Goal: Task Accomplishment & Management: Use online tool/utility

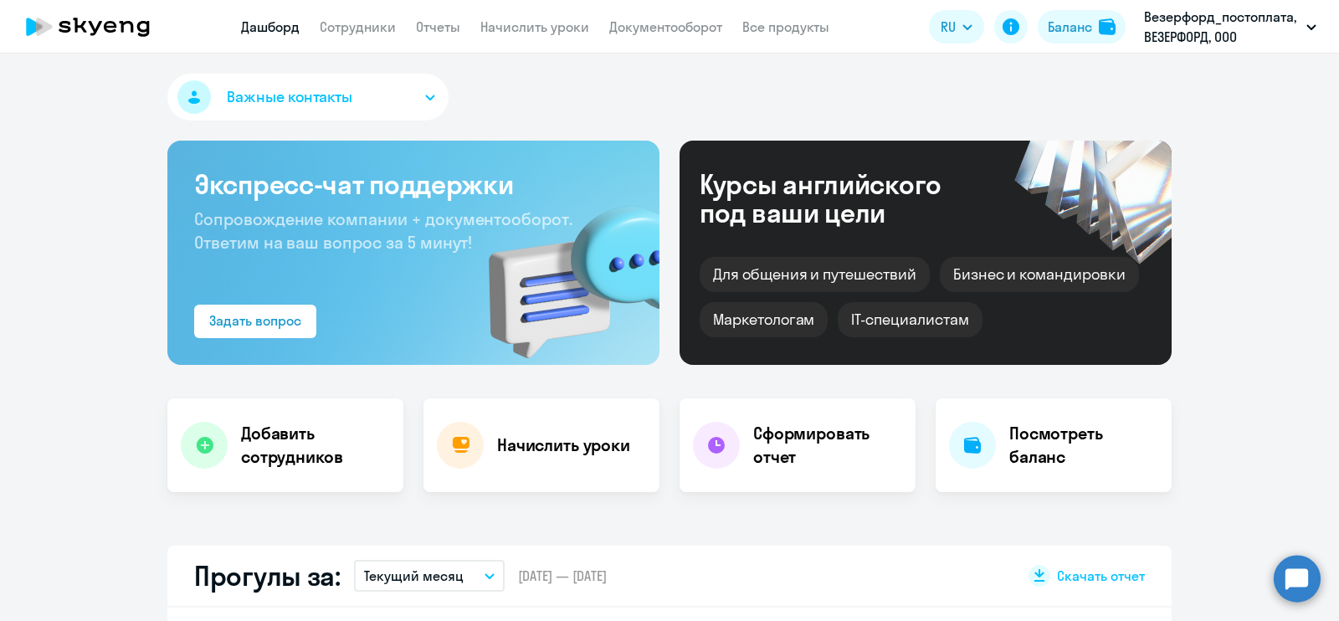
select select "30"
click at [525, 442] on h4 "Начислить уроки" at bounding box center [563, 444] width 133 height 23
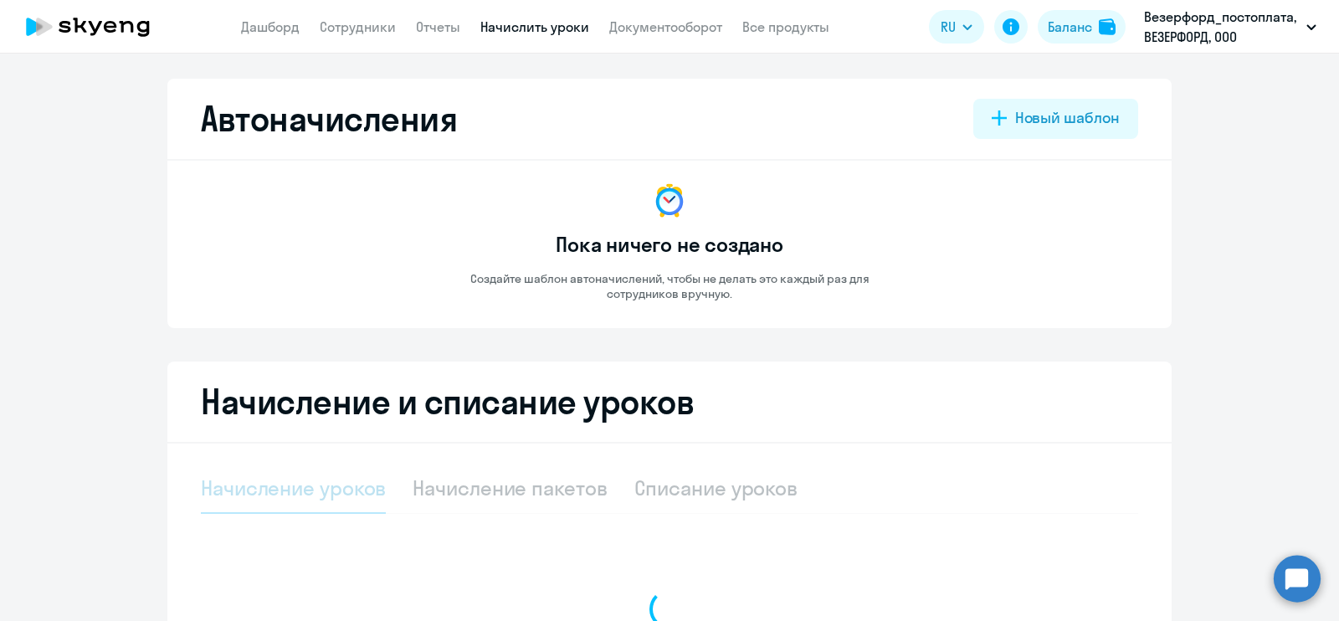
scroll to position [208, 0]
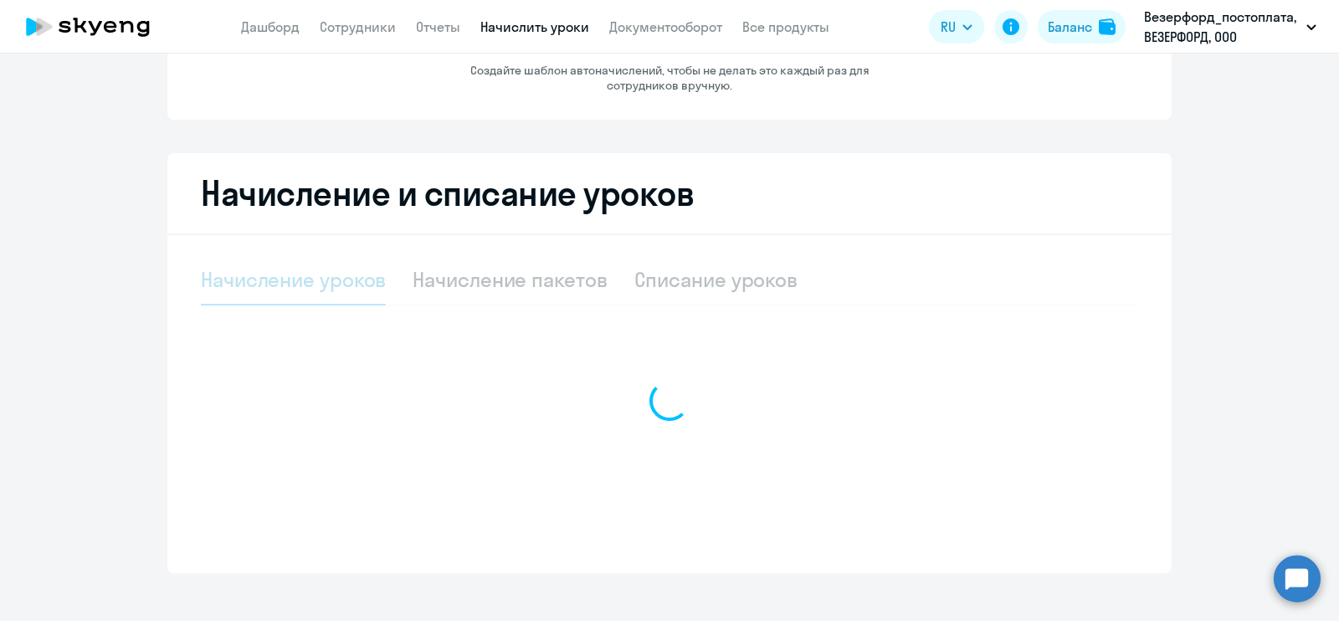
select select "10"
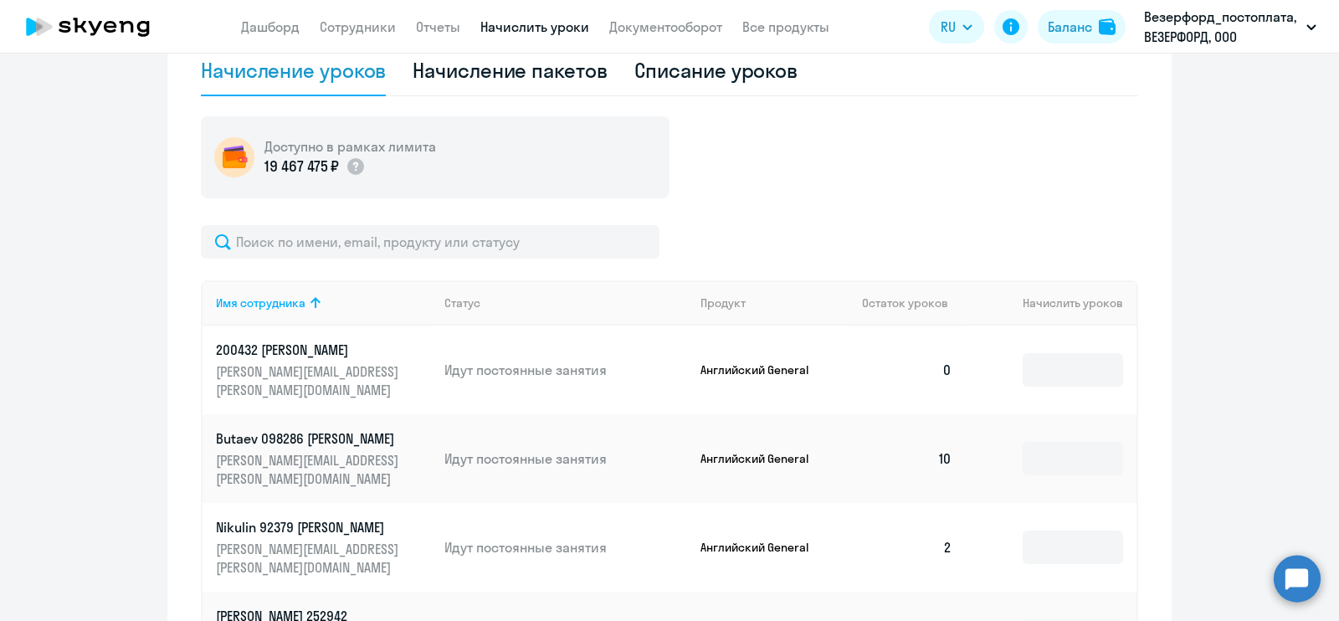
scroll to position [314, 0]
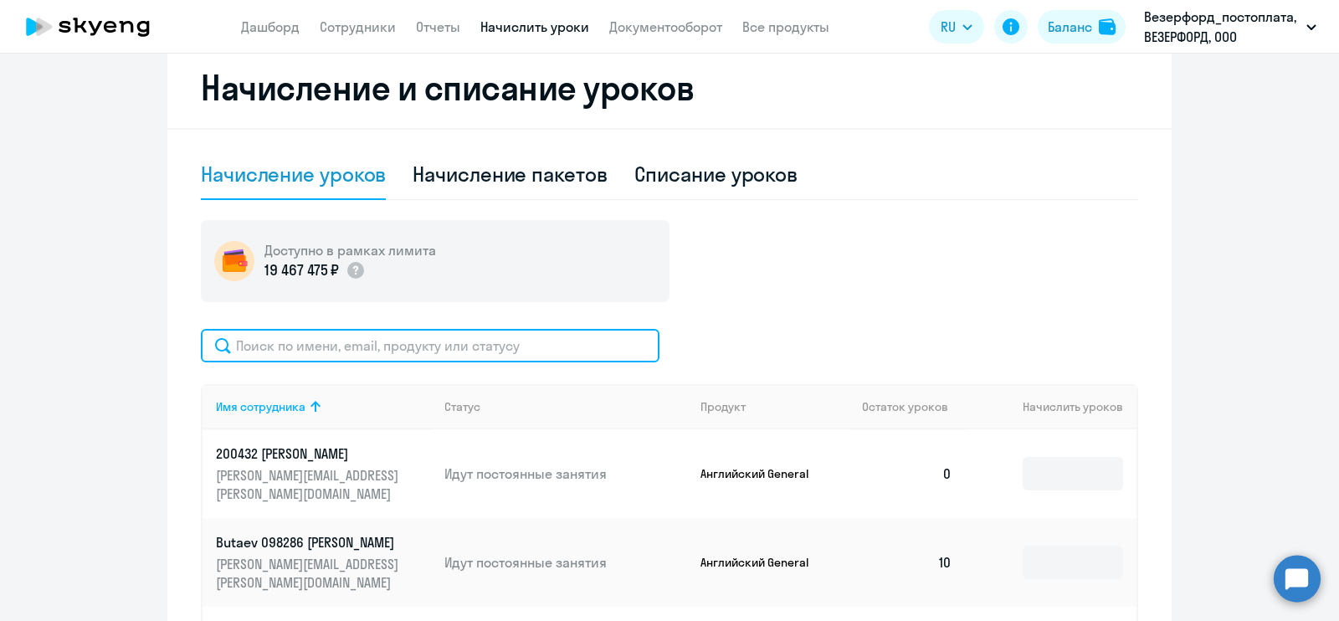
click at [378, 351] on input "text" at bounding box center [430, 345] width 458 height 33
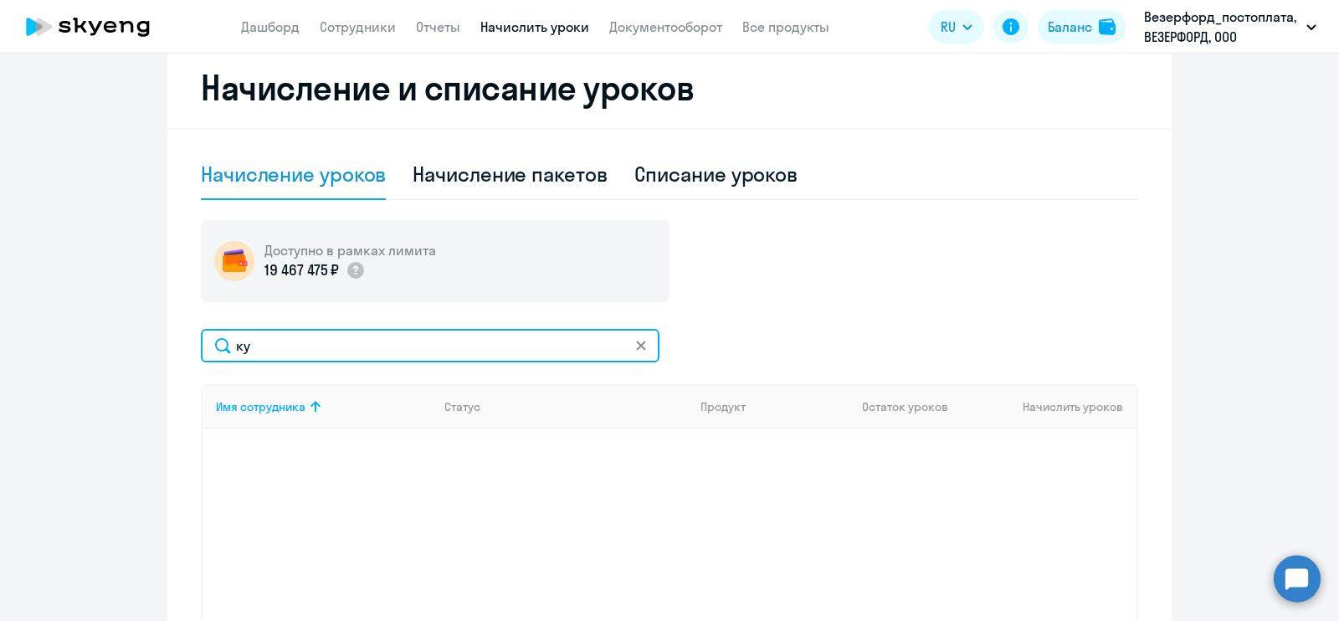
type input "к"
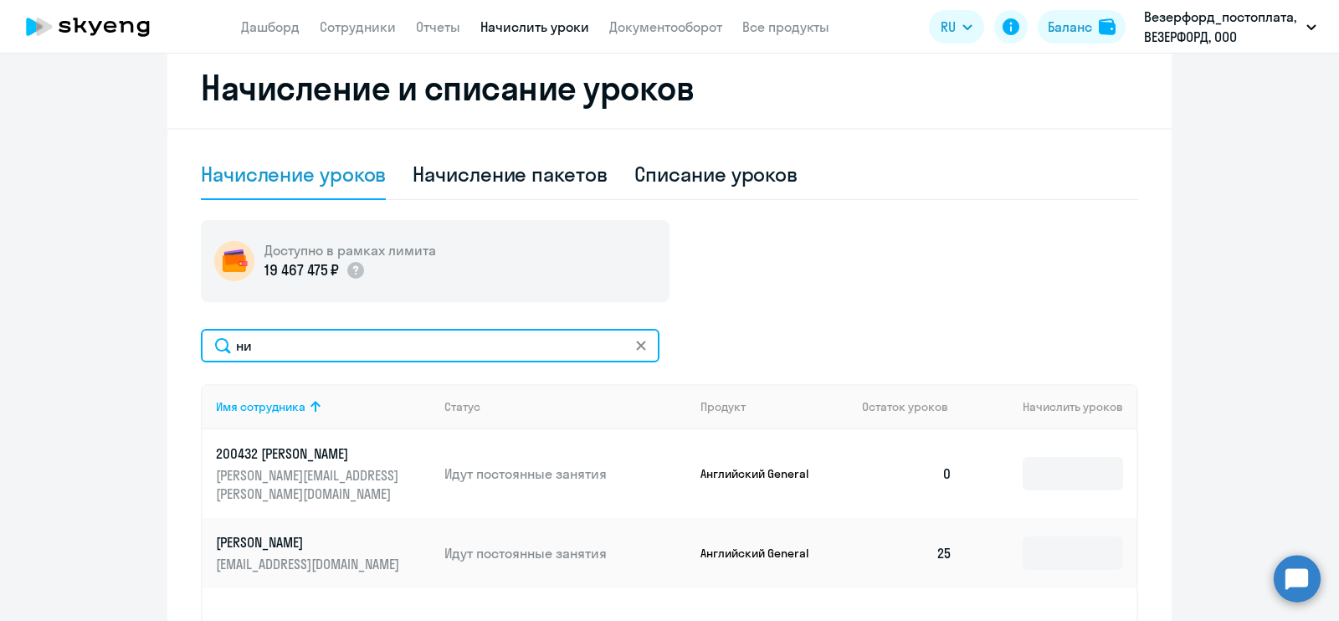
type input "н"
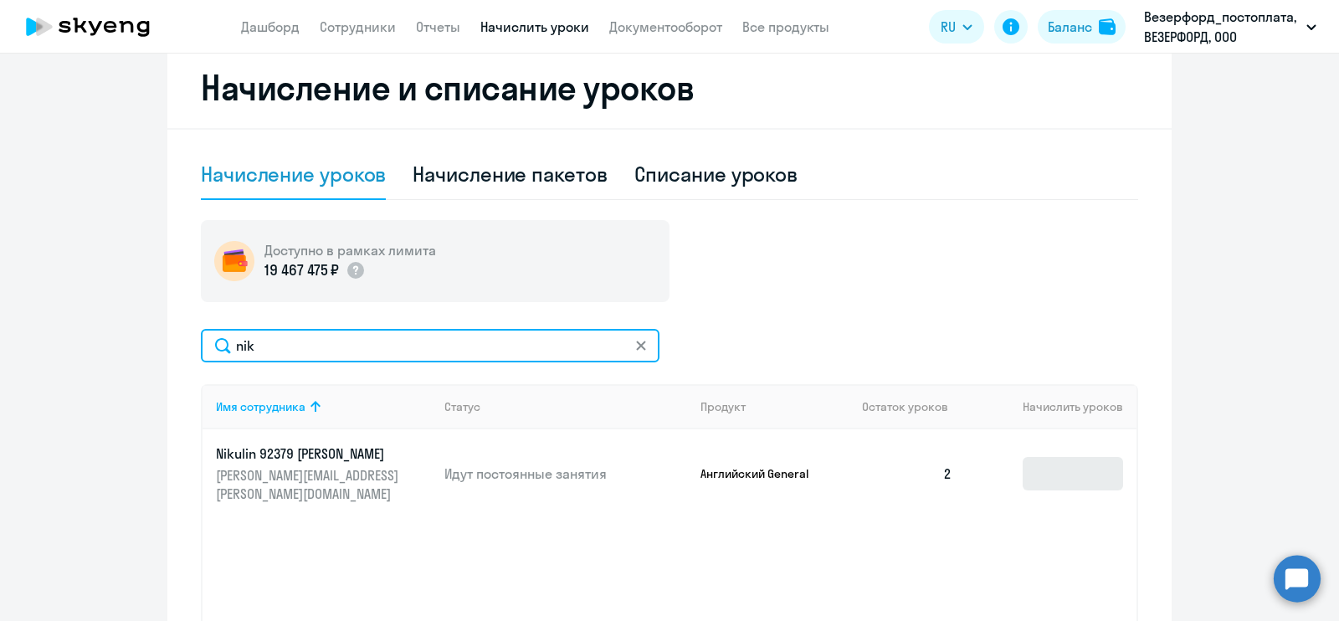
type input "nik"
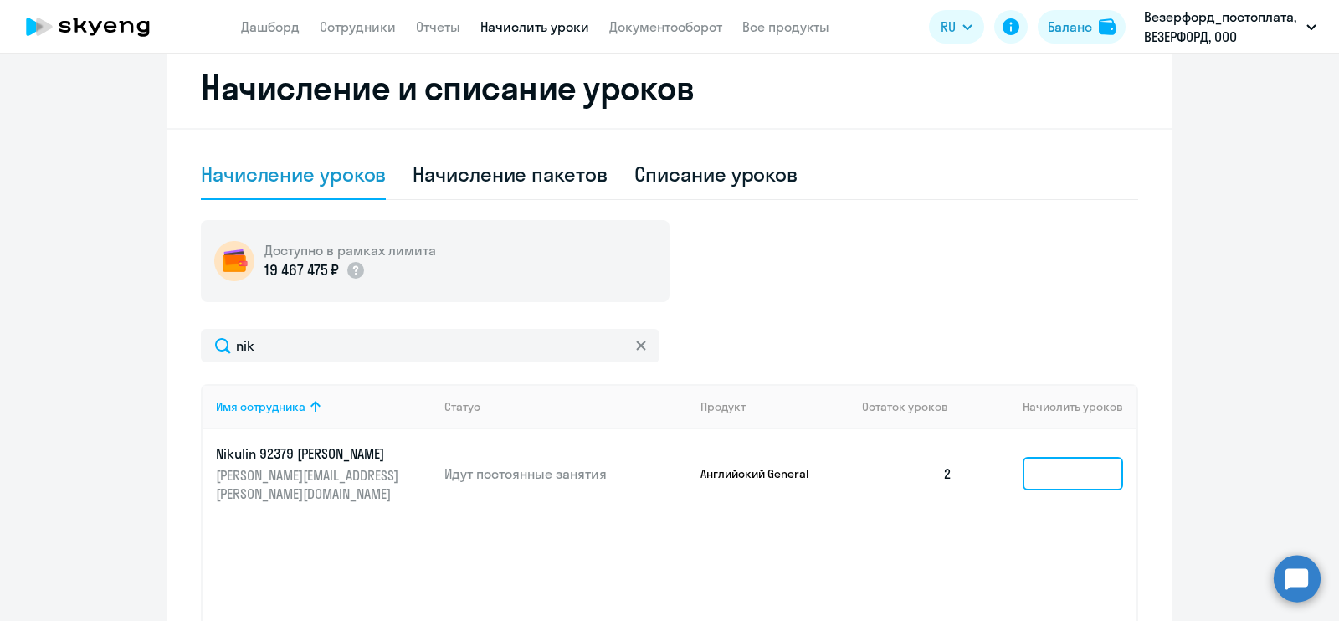
click at [1053, 466] on input at bounding box center [1072, 473] width 100 height 33
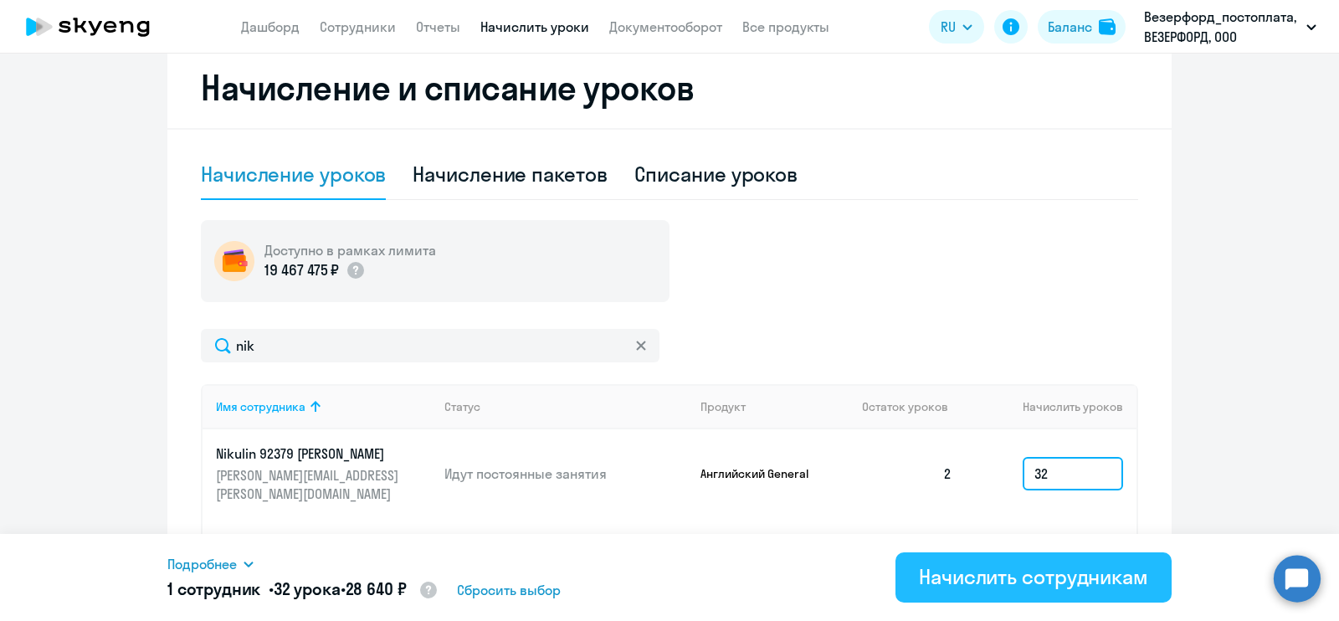
type input "32"
click at [980, 583] on div "Начислить сотрудникам" at bounding box center [1033, 576] width 229 height 27
